Goal: Obtain resource: Obtain resource

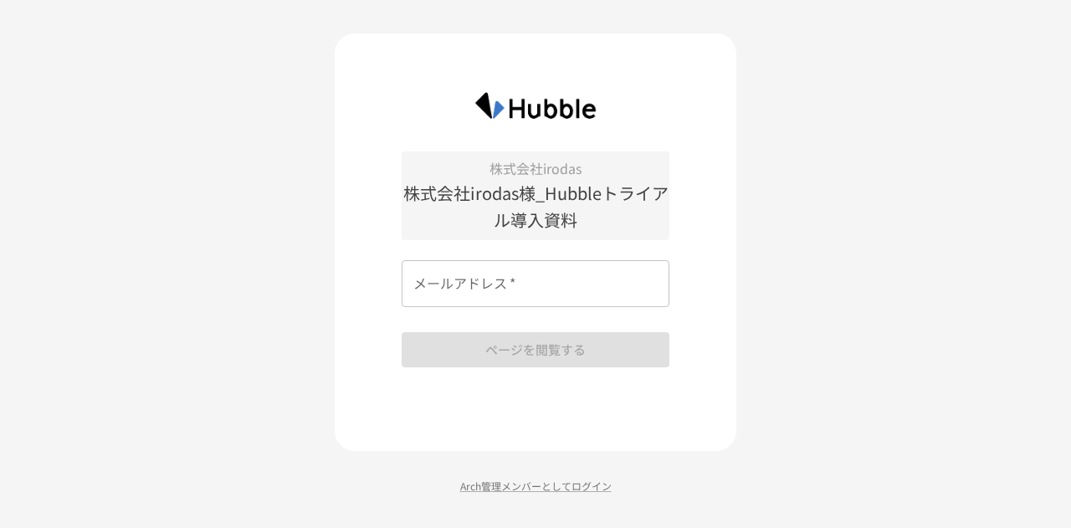
click at [462, 283] on input "メールアドレス   *" at bounding box center [535, 283] width 268 height 47
type input "**********"
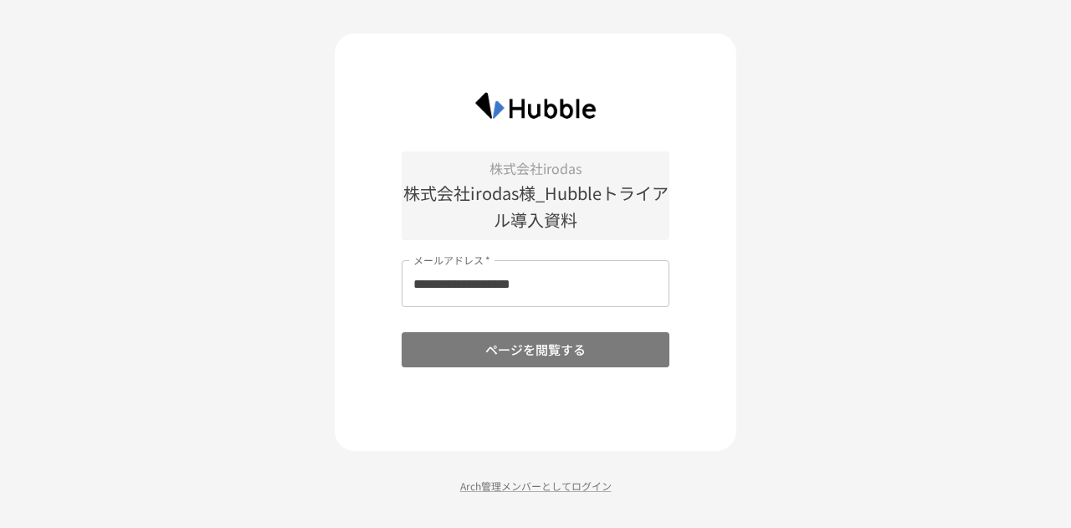
click at [565, 357] on button "ページを閲覧する" at bounding box center [535, 349] width 268 height 35
